Goal: Task Accomplishment & Management: Use online tool/utility

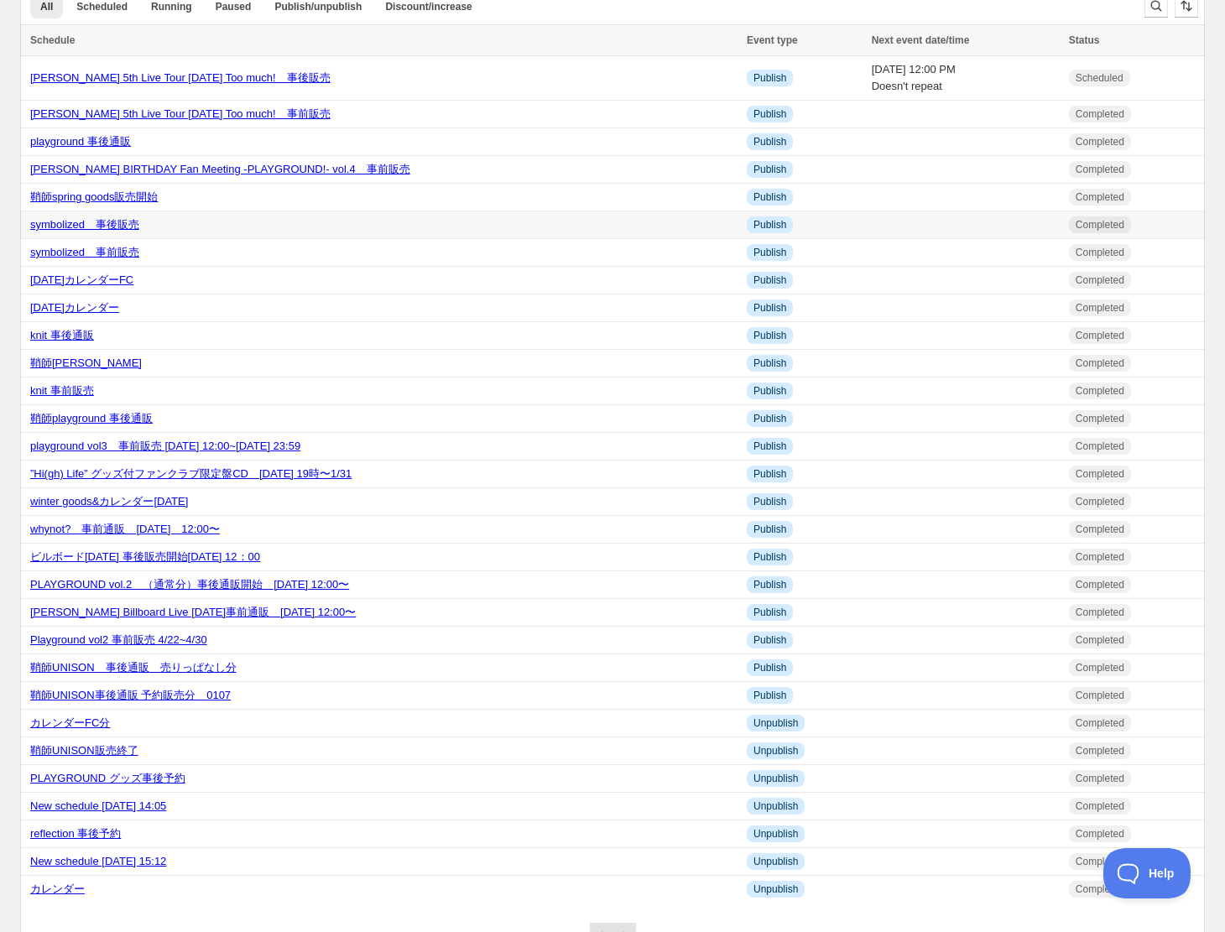
scroll to position [56, 0]
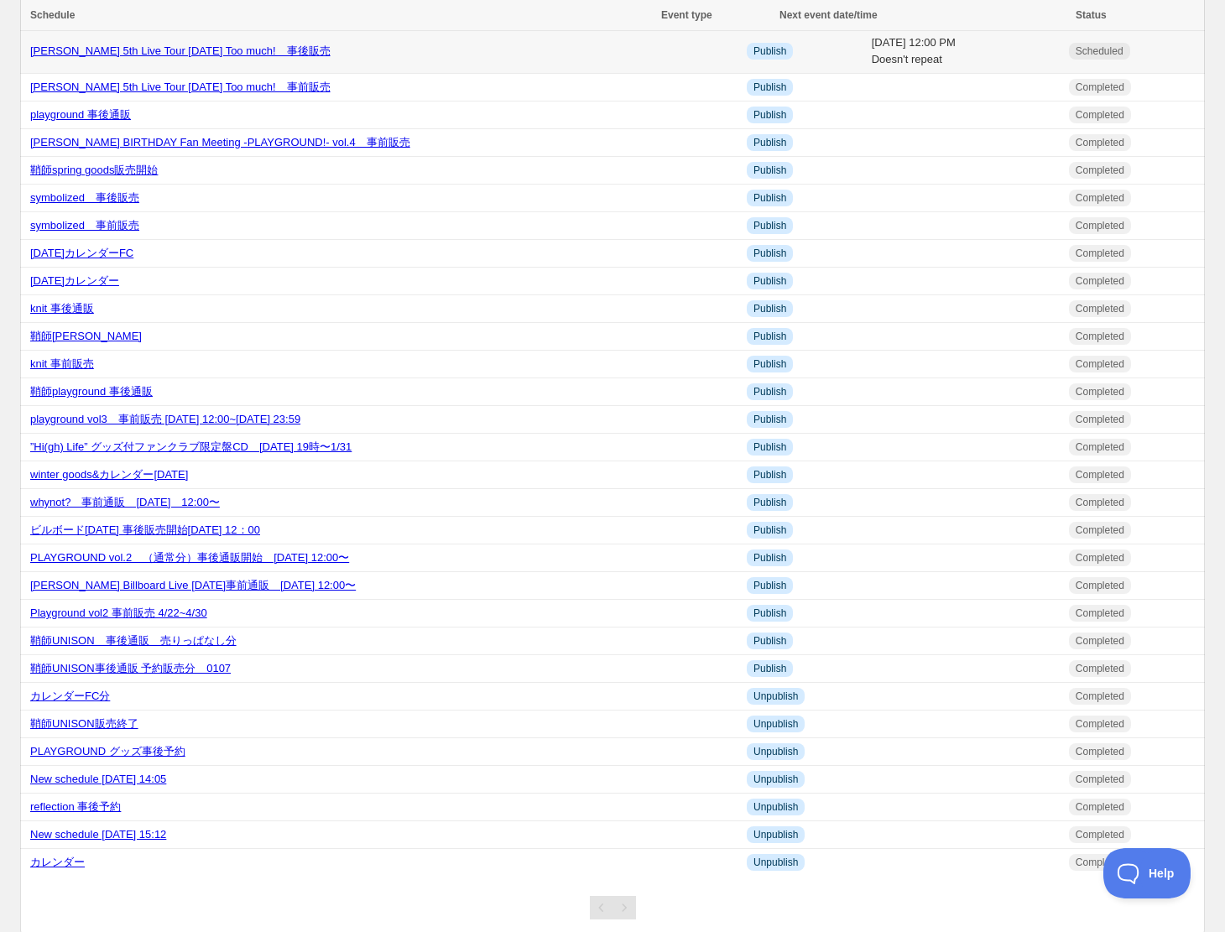
click at [231, 54] on link "[PERSON_NAME] 5th Live Tour [DATE] Too much!　事後販売" at bounding box center [180, 50] width 300 height 13
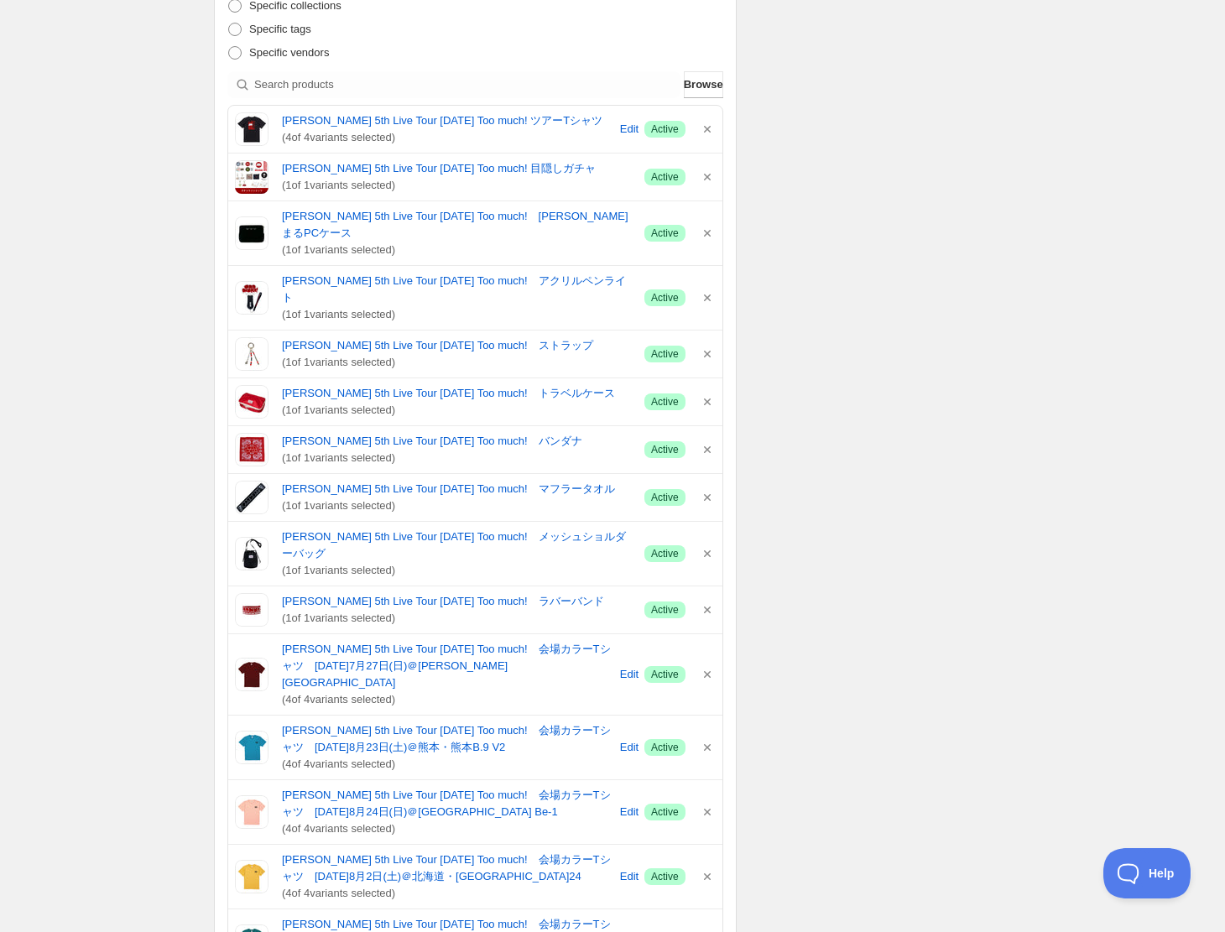
scroll to position [402, 0]
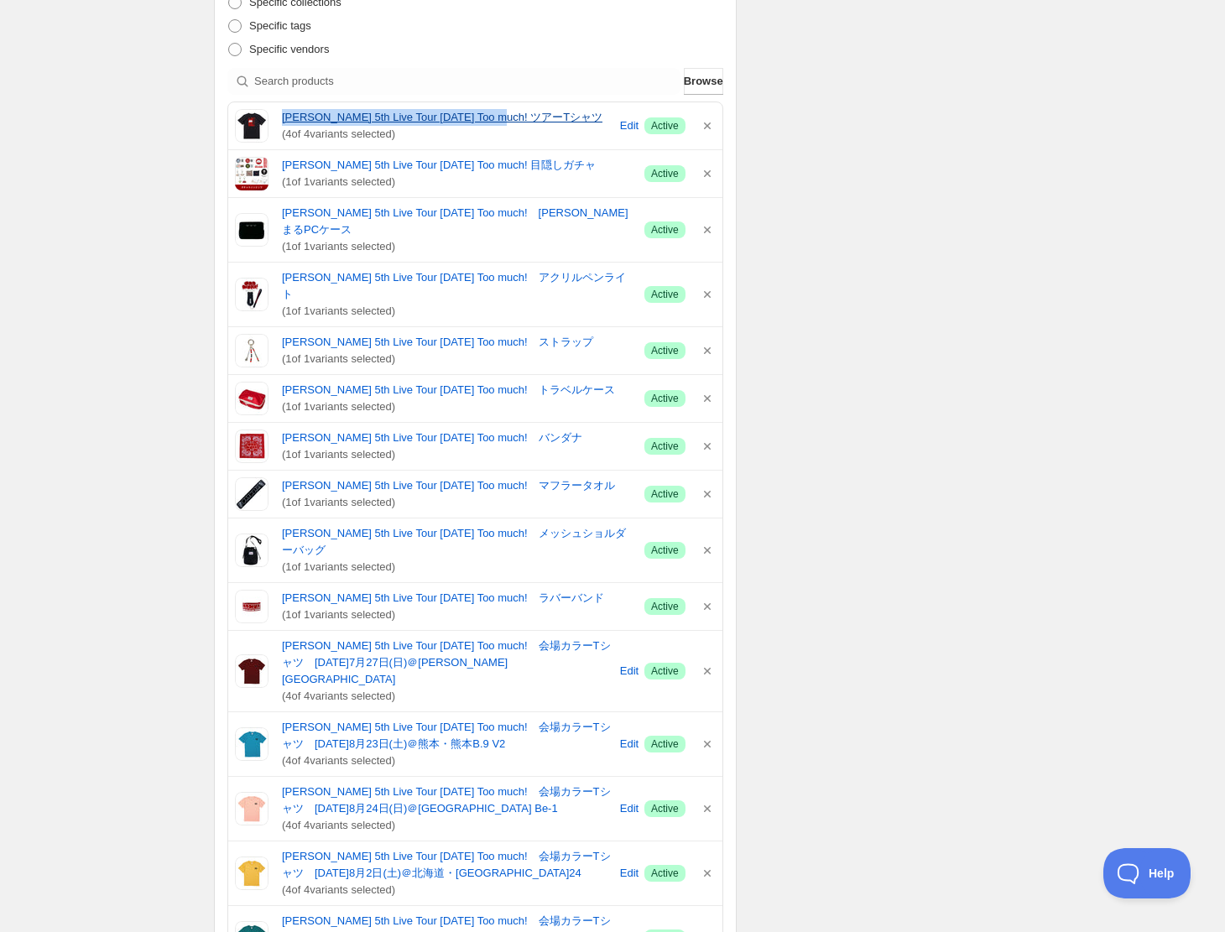
drag, startPoint x: 276, startPoint y: 116, endPoint x: 507, endPoint y: 123, distance: 230.8
click at [507, 123] on div "[PERSON_NAME] 5th Live Tour [DATE] Too much! ツアーTシャツ ( 4 of 4 variants selected…" at bounding box center [475, 126] width 481 height 34
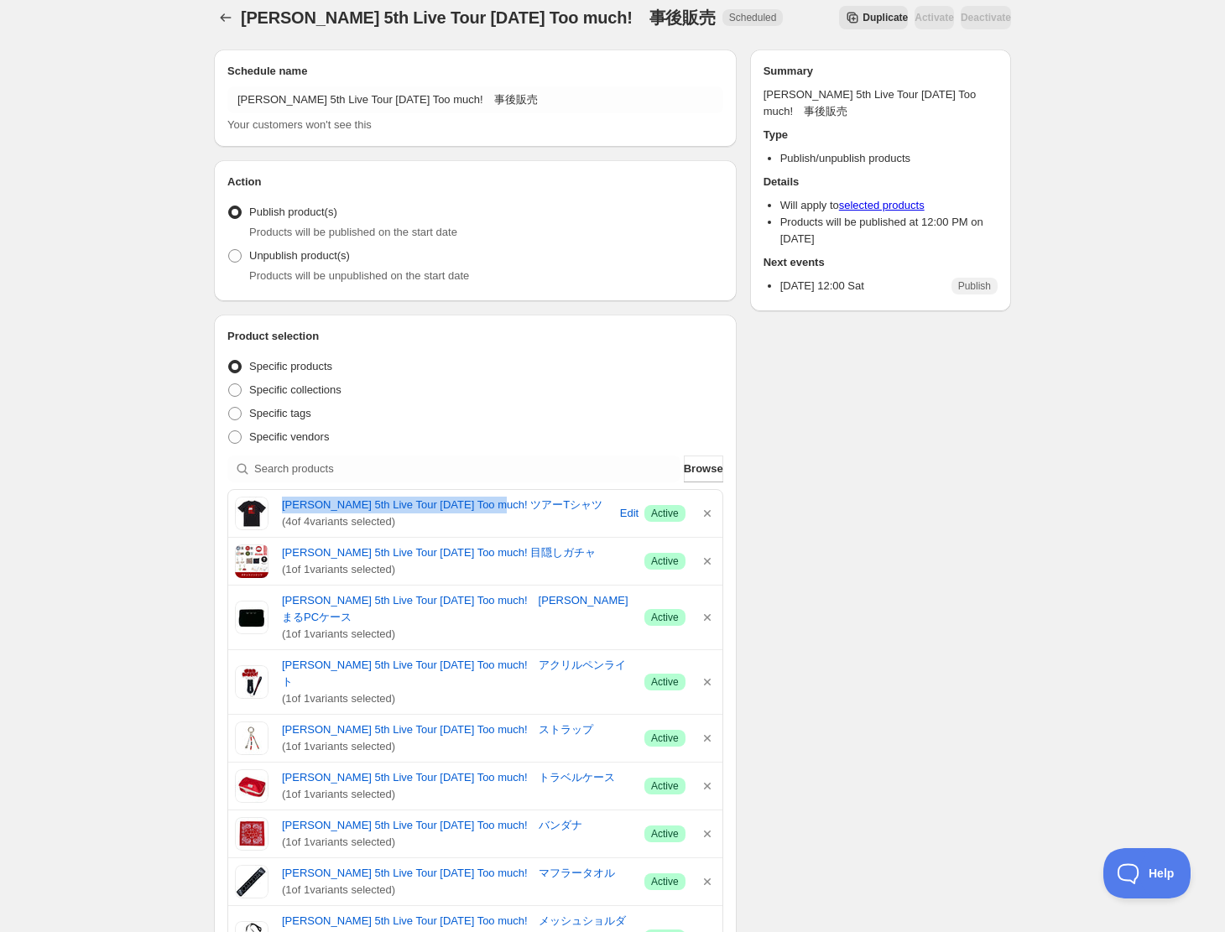
scroll to position [0, 0]
